Goal: Navigation & Orientation: Find specific page/section

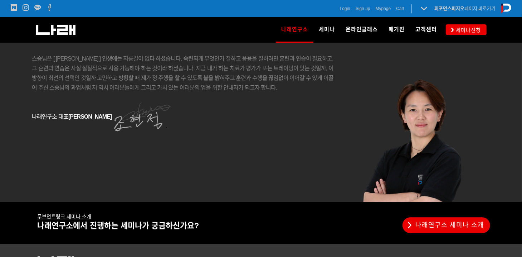
scroll to position [1204, 0]
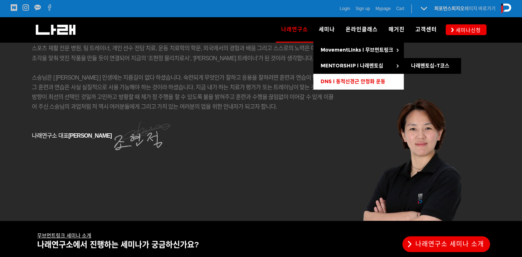
click at [370, 79] on span "DNS l 동적신경근 안정화 운동" at bounding box center [353, 81] width 65 height 6
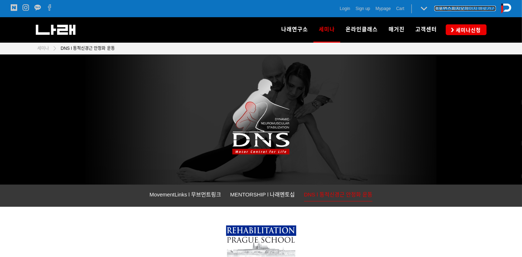
click at [465, 6] on link "퍼포먼스피지오 페이지 바로가기" at bounding box center [466, 8] width 62 height 5
click at [471, 7] on link "퍼포먼스피지오 페이지 바로가기" at bounding box center [466, 8] width 62 height 5
